Goal: Transaction & Acquisition: Book appointment/travel/reservation

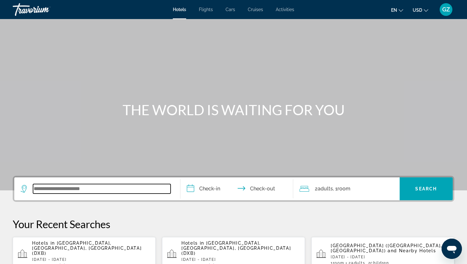
click at [45, 190] on input "Search widget" at bounding box center [102, 189] width 138 height 10
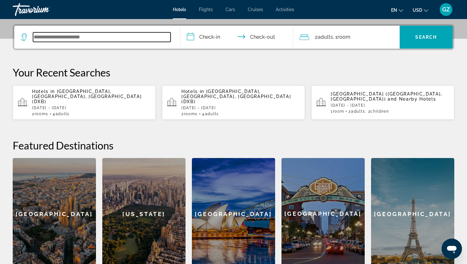
scroll to position [155, 0]
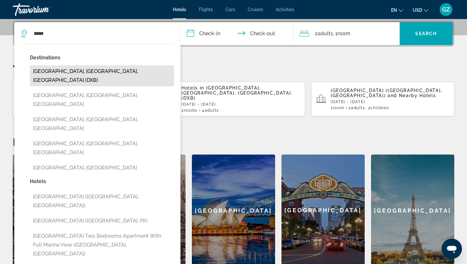
click at [83, 71] on button "[GEOGRAPHIC_DATA], [GEOGRAPHIC_DATA], [GEOGRAPHIC_DATA] (DXB)" at bounding box center [102, 75] width 144 height 21
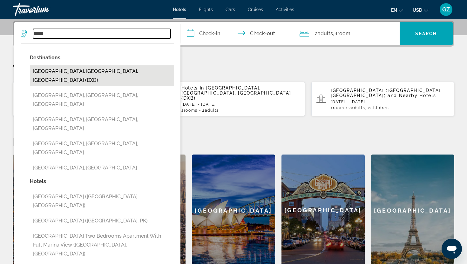
type input "**********"
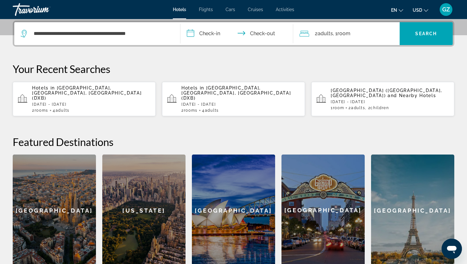
click at [202, 38] on input "**********" at bounding box center [237, 34] width 115 height 25
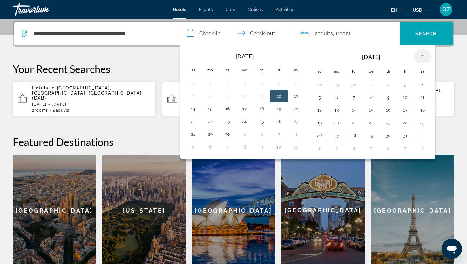
click at [422, 57] on th "Next month" at bounding box center [422, 57] width 17 height 14
click at [319, 111] on button "9" at bounding box center [319, 110] width 10 height 9
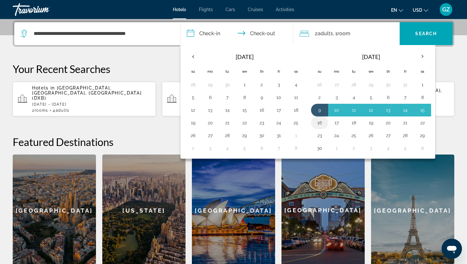
click at [318, 123] on button "16" at bounding box center [319, 122] width 10 height 9
type input "**********"
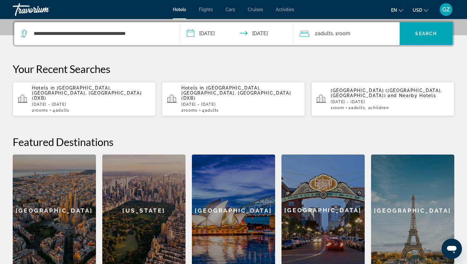
click at [337, 34] on span ", 1 Room rooms" at bounding box center [341, 33] width 17 height 9
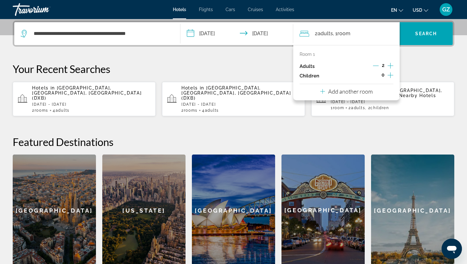
click at [389, 75] on icon "Increment children" at bounding box center [390, 75] width 6 height 8
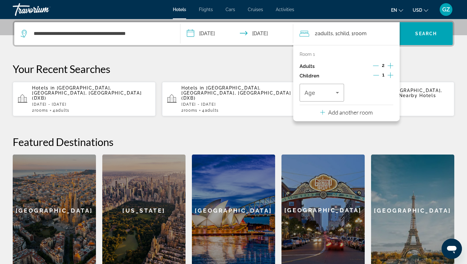
click at [389, 75] on icon "Increment children" at bounding box center [390, 75] width 6 height 8
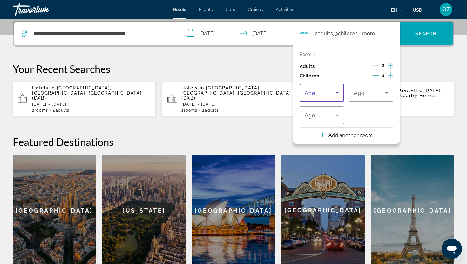
click at [339, 91] on icon "Travelers: 2 adults, 3 children" at bounding box center [337, 93] width 8 height 8
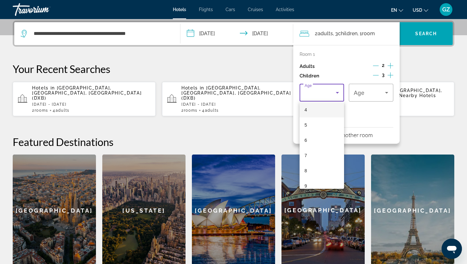
scroll to position [64, 0]
click at [312, 169] on mat-option "8" at bounding box center [321, 169] width 44 height 15
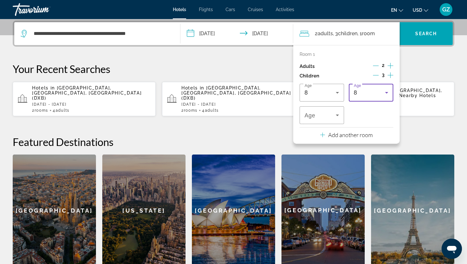
click at [384, 92] on icon "Travelers: 2 adults, 3 children" at bounding box center [387, 93] width 8 height 8
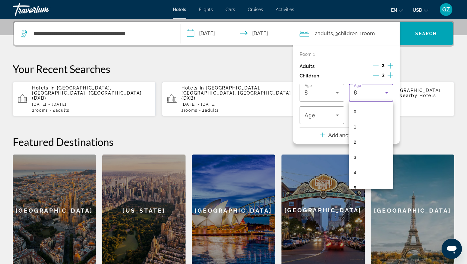
scroll to position [52, 0]
click at [360, 149] on mat-option "6" at bounding box center [371, 150] width 44 height 15
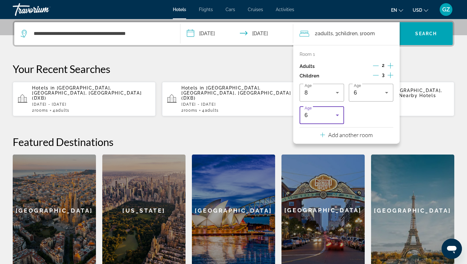
click at [339, 115] on icon "Travelers: 2 adults, 3 children" at bounding box center [337, 115] width 8 height 8
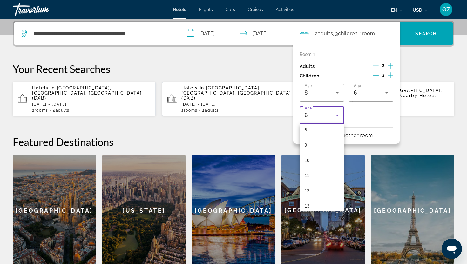
scroll to position [128, 0]
click at [312, 186] on mat-option "12" at bounding box center [321, 189] width 44 height 15
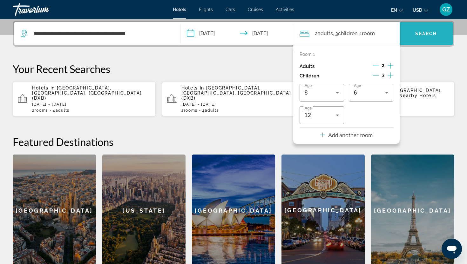
click at [416, 30] on span "Search widget" at bounding box center [425, 33] width 53 height 15
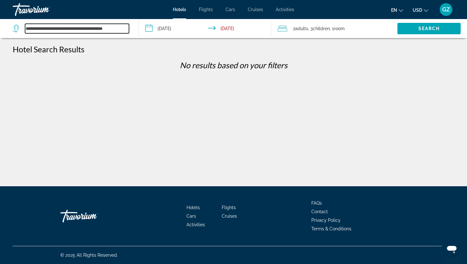
click at [91, 31] on input "**********" at bounding box center [77, 29] width 104 height 10
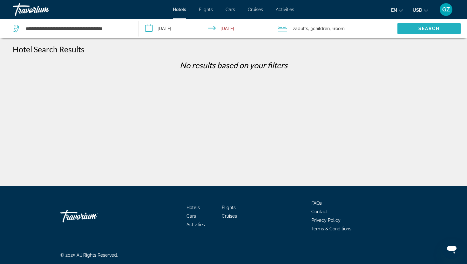
click at [437, 27] on span "Search" at bounding box center [429, 28] width 22 height 5
click at [117, 34] on div "**********" at bounding box center [72, 28] width 119 height 19
click at [130, 27] on div "**********" at bounding box center [72, 28] width 119 height 19
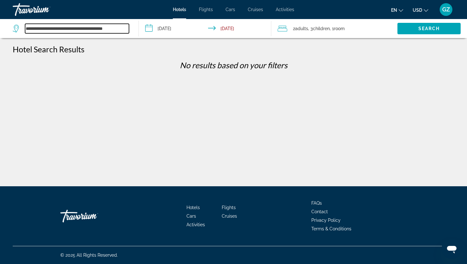
click at [87, 28] on input "**********" at bounding box center [77, 29] width 104 height 10
click at [117, 28] on input "**********" at bounding box center [77, 29] width 104 height 10
click at [56, 28] on input "**********" at bounding box center [77, 29] width 104 height 10
click at [17, 30] on icon "Search widget" at bounding box center [17, 29] width 8 height 8
click at [123, 30] on input "**********" at bounding box center [77, 29] width 104 height 10
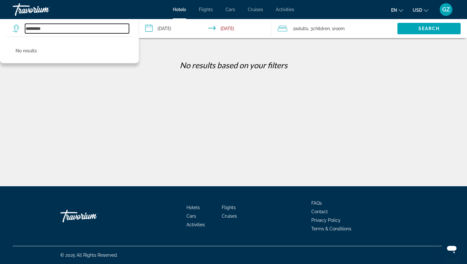
click at [49, 29] on input "*********" at bounding box center [77, 29] width 104 height 10
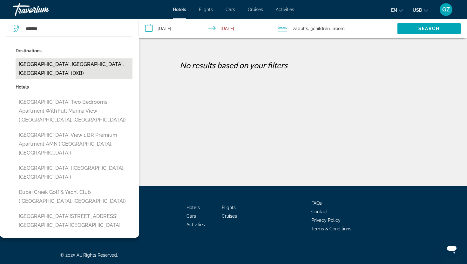
click at [38, 65] on button "[GEOGRAPHIC_DATA], [GEOGRAPHIC_DATA], [GEOGRAPHIC_DATA] (DXB)" at bounding box center [74, 68] width 117 height 21
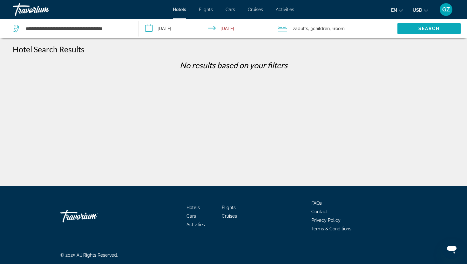
click at [419, 27] on span "Search" at bounding box center [429, 28] width 22 height 5
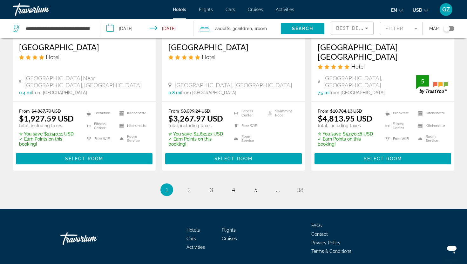
scroll to position [886, 0]
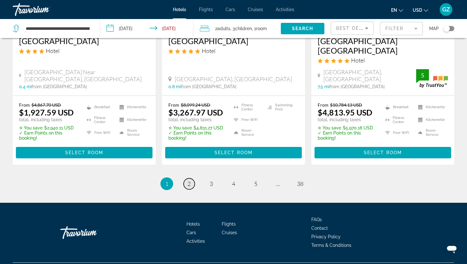
click at [188, 180] on span "2" at bounding box center [188, 183] width 3 height 7
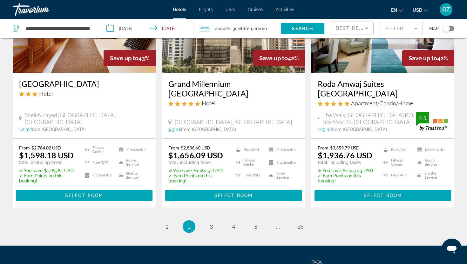
scroll to position [836, 0]
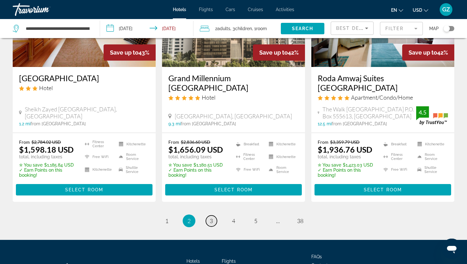
click at [213, 216] on link "page 3" at bounding box center [211, 221] width 11 height 11
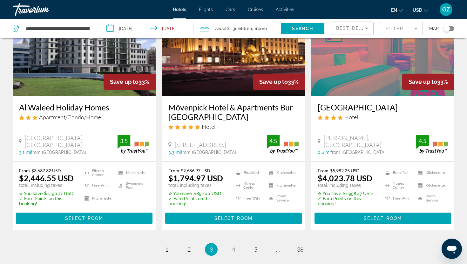
scroll to position [855, 0]
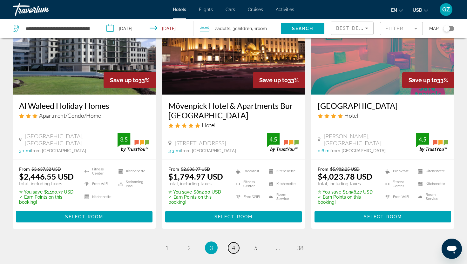
click at [232, 245] on span "4" at bounding box center [233, 248] width 3 height 7
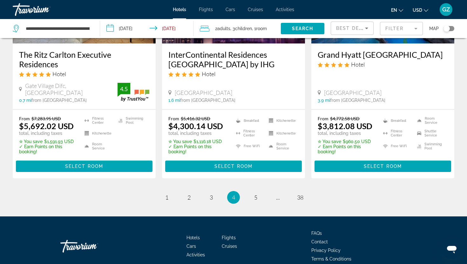
scroll to position [887, 0]
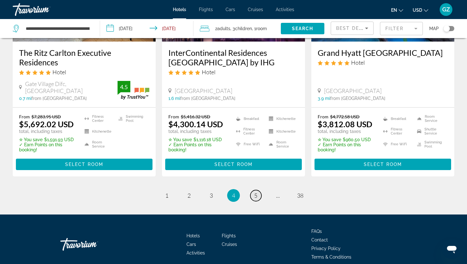
click at [253, 190] on link "page 5" at bounding box center [255, 195] width 11 height 11
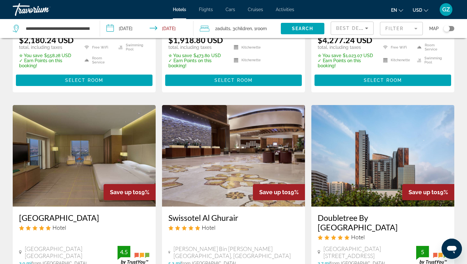
scroll to position [214, 0]
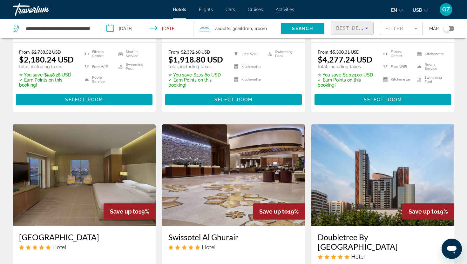
click at [368, 30] on icon "Sort by" at bounding box center [367, 28] width 8 height 8
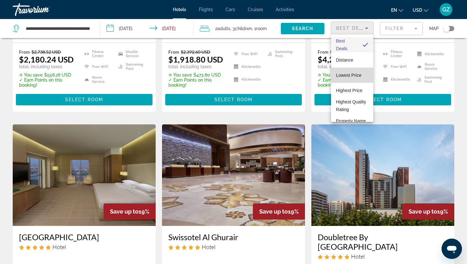
click at [347, 76] on span "Lowest Price" at bounding box center [348, 75] width 25 height 5
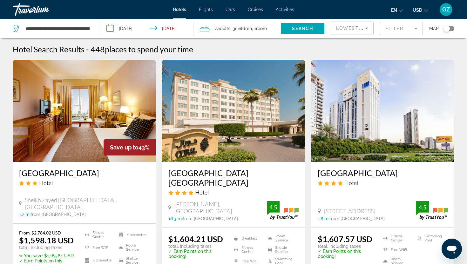
click at [418, 27] on mat-form-field "Filter" at bounding box center [401, 28] width 43 height 13
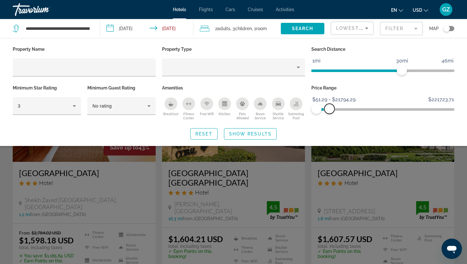
drag, startPoint x: 451, startPoint y: 109, endPoint x: 329, endPoint y: 125, distance: 123.1
click at [329, 125] on div "Property Name Property Type Search Distance 1mi 46mi 30mi Minimum Star Rating 3…" at bounding box center [233, 92] width 467 height 95
click at [242, 135] on span "Show Results" at bounding box center [250, 133] width 43 height 5
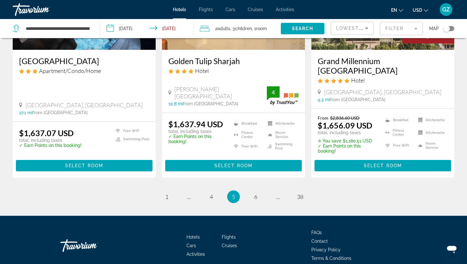
scroll to position [869, 0]
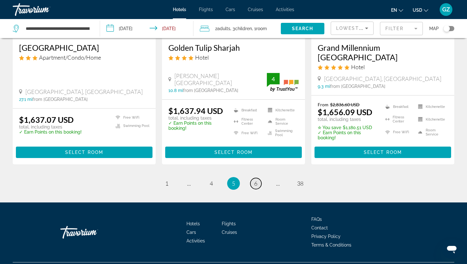
click at [256, 180] on span "6" at bounding box center [255, 183] width 3 height 7
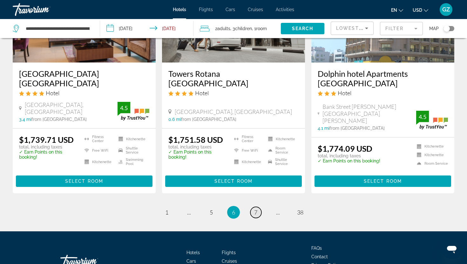
scroll to position [849, 0]
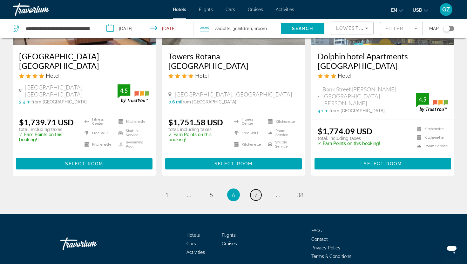
click at [255, 191] on span "7" at bounding box center [255, 194] width 3 height 7
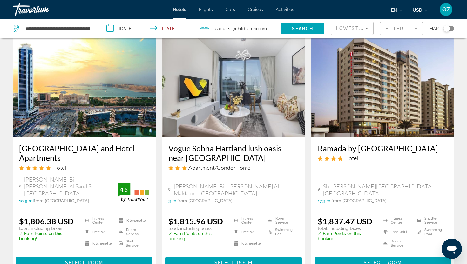
scroll to position [274, 0]
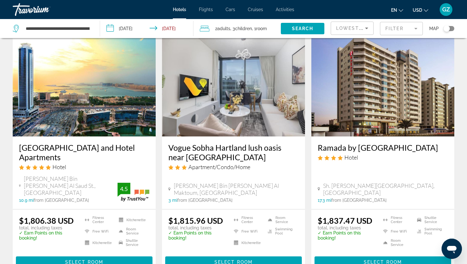
click at [248, 28] on span "Children" at bounding box center [243, 28] width 17 height 5
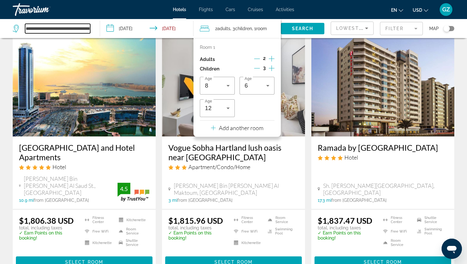
click at [86, 27] on input "**********" at bounding box center [57, 29] width 65 height 10
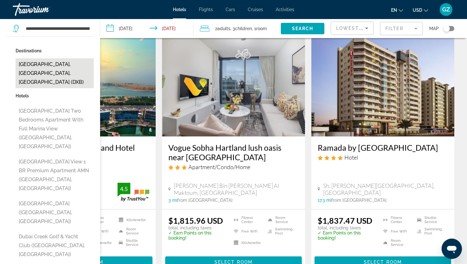
click at [45, 69] on button "[GEOGRAPHIC_DATA], [GEOGRAPHIC_DATA], [GEOGRAPHIC_DATA] (DXB)" at bounding box center [55, 73] width 78 height 30
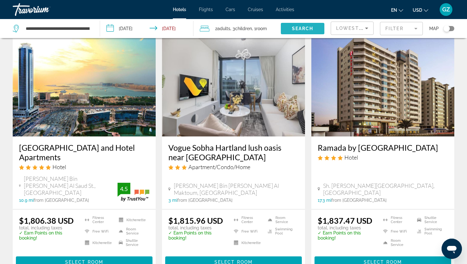
click at [304, 26] on span "Search" at bounding box center [303, 28] width 22 height 5
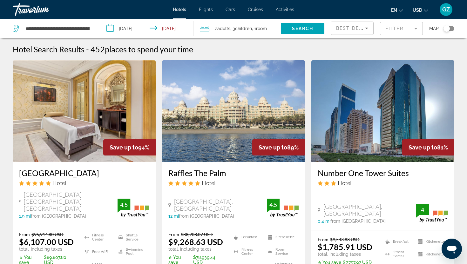
click at [365, 25] on icon "Sort by" at bounding box center [367, 28] width 8 height 8
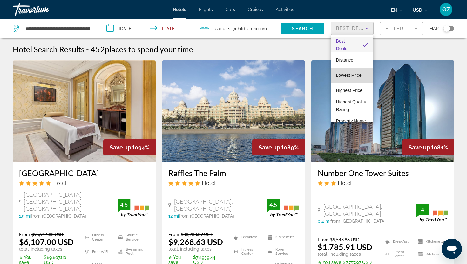
click at [355, 74] on span "Lowest Price" at bounding box center [348, 75] width 25 height 5
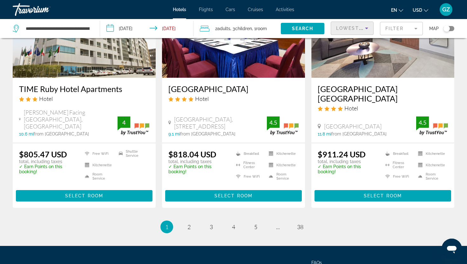
scroll to position [817, 0]
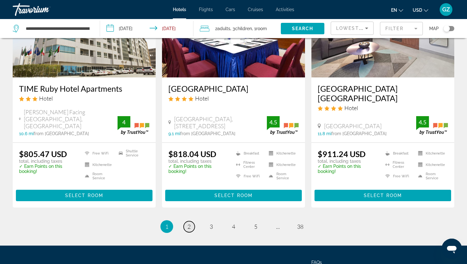
click at [191, 221] on link "page 2" at bounding box center [189, 226] width 11 height 11
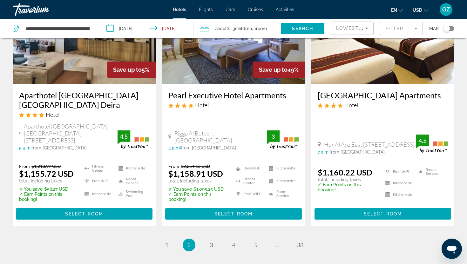
scroll to position [845, 0]
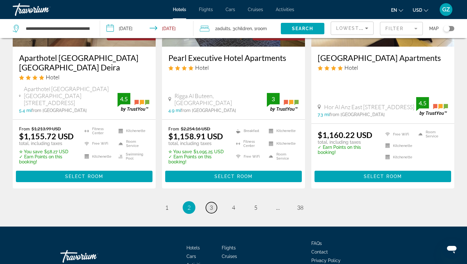
click at [212, 204] on span "3" at bounding box center [211, 207] width 3 height 7
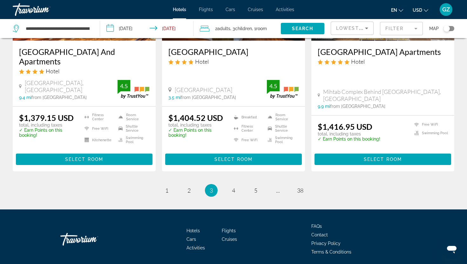
scroll to position [861, 0]
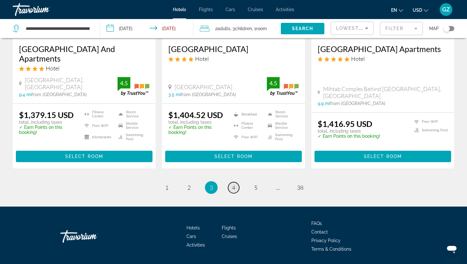
click at [234, 184] on span "4" at bounding box center [233, 187] width 3 height 7
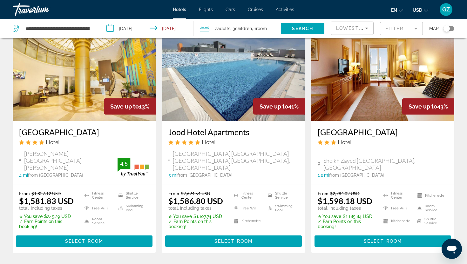
scroll to position [783, 0]
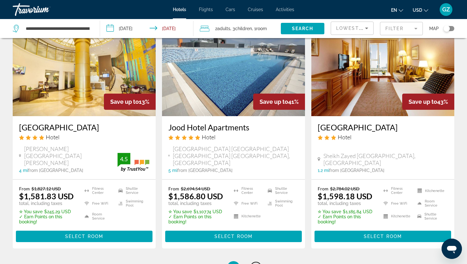
click at [255, 264] on span "5" at bounding box center [255, 267] width 3 height 7
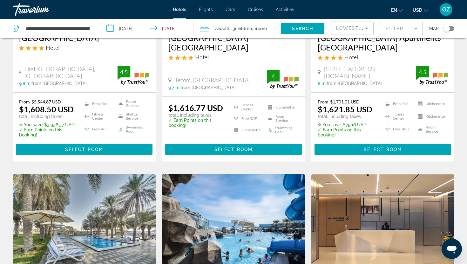
scroll to position [381, 0]
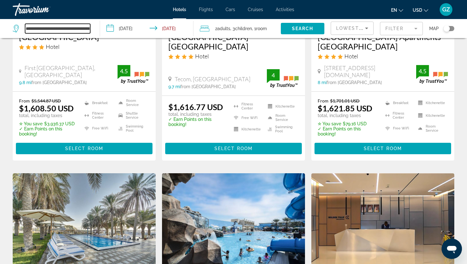
click at [80, 30] on input "**********" at bounding box center [57, 29] width 65 height 10
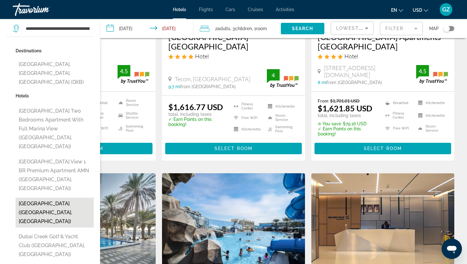
click at [50, 198] on button "Dubai Youth Hotel (Dubai, AE)" at bounding box center [55, 213] width 78 height 30
type input "**********"
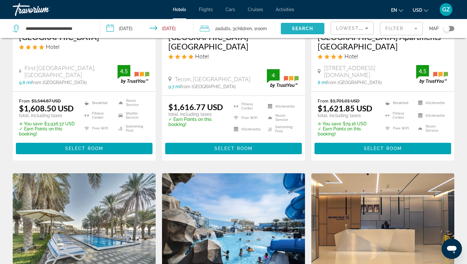
click at [292, 28] on span "Search" at bounding box center [303, 28] width 22 height 5
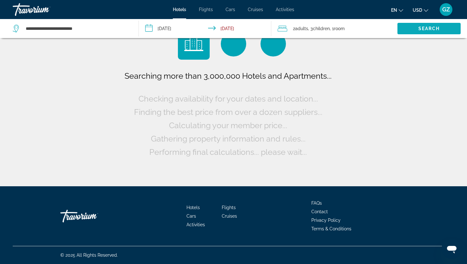
scroll to position [0, 0]
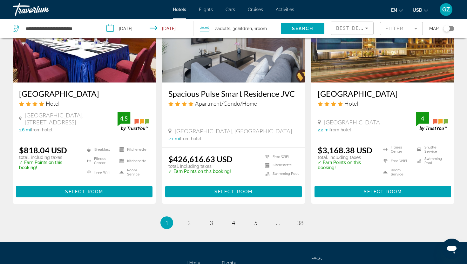
scroll to position [879, 0]
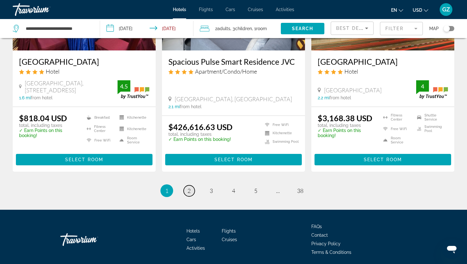
click at [188, 187] on span "2" at bounding box center [188, 190] width 3 height 7
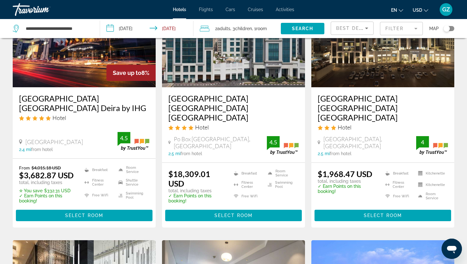
scroll to position [576, 0]
